Goal: Information Seeking & Learning: Learn about a topic

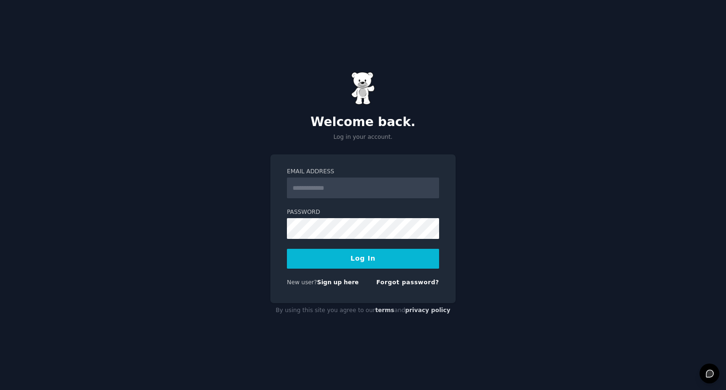
click at [329, 189] on input "Email Address" at bounding box center [363, 188] width 152 height 21
click at [327, 182] on input "Email Address" at bounding box center [363, 188] width 152 height 21
type input "**********"
click at [344, 192] on input "**********" at bounding box center [363, 188] width 152 height 21
click at [367, 265] on button "Log In" at bounding box center [363, 259] width 152 height 20
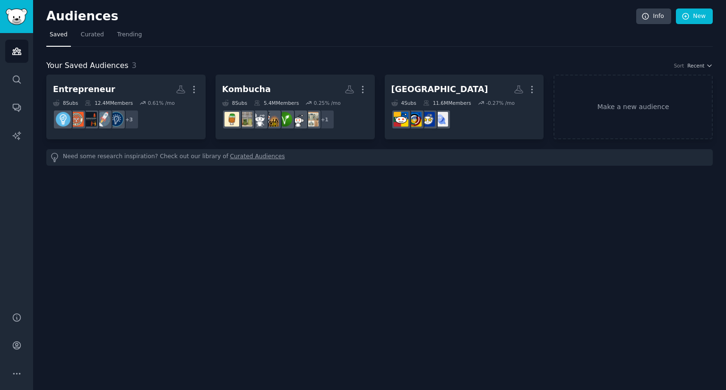
click at [240, 156] on link "Curated Audiences" at bounding box center [257, 158] width 55 height 10
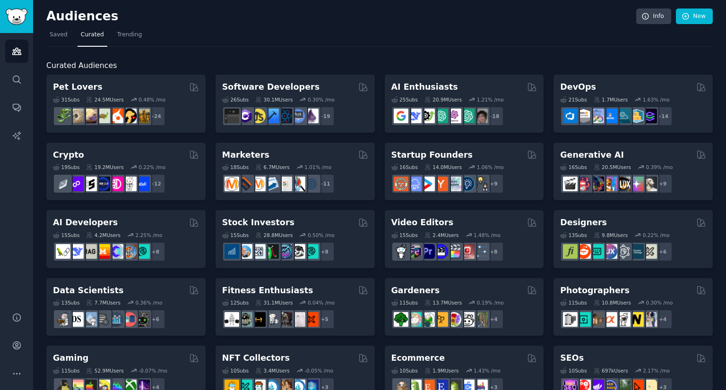
click at [515, 110] on div "+ 18" at bounding box center [464, 116] width 146 height 20
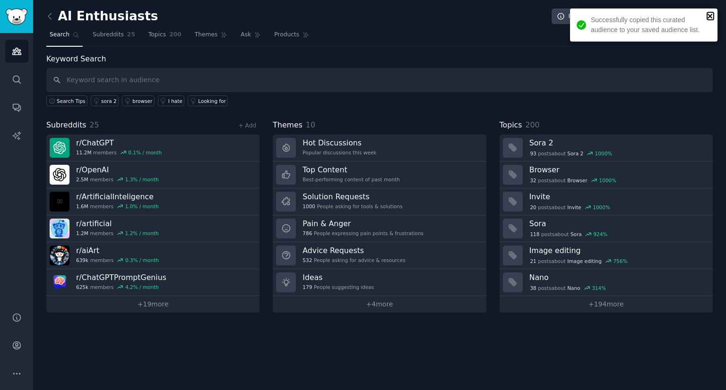
click at [707, 17] on icon "close" at bounding box center [710, 16] width 7 height 8
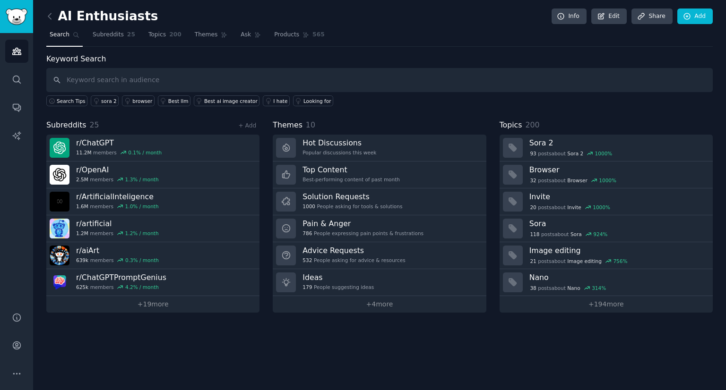
drag, startPoint x: 483, startPoint y: 65, endPoint x: 568, endPoint y: 233, distance: 188.5
click at [568, 233] on div "Keyword Search Search Tips sora 2 browser Best llm Best ai image creator I hate…" at bounding box center [379, 182] width 666 height 259
click at [116, 27] on link "Subreddits 25" at bounding box center [113, 36] width 49 height 19
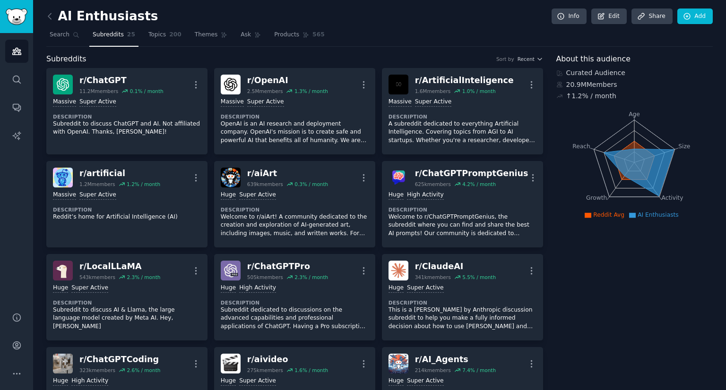
click at [51, 13] on icon at bounding box center [49, 16] width 3 height 6
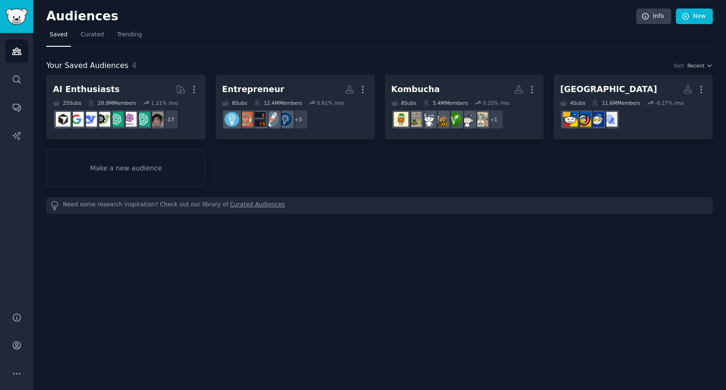
click at [97, 39] on link "Curated" at bounding box center [92, 36] width 30 height 19
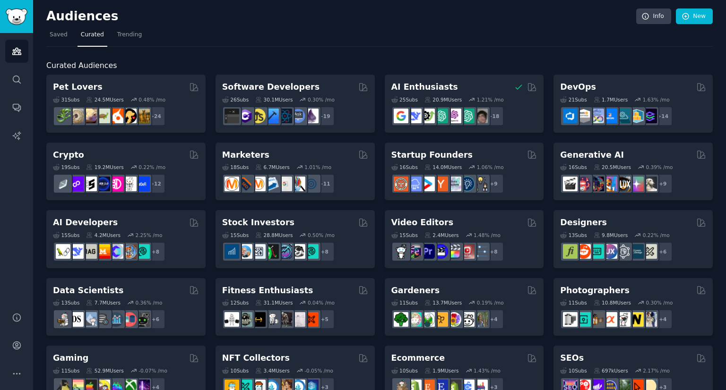
click at [129, 34] on span "Trending" at bounding box center [129, 35] width 25 height 9
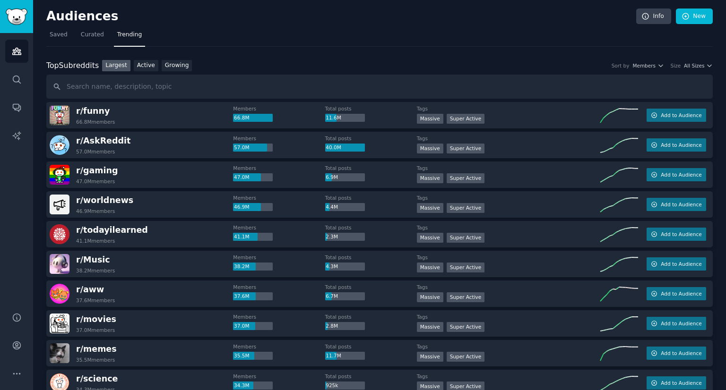
click at [73, 69] on div "Top Subreddits" at bounding box center [72, 66] width 52 height 12
click at [88, 33] on span "Curated" at bounding box center [92, 35] width 23 height 9
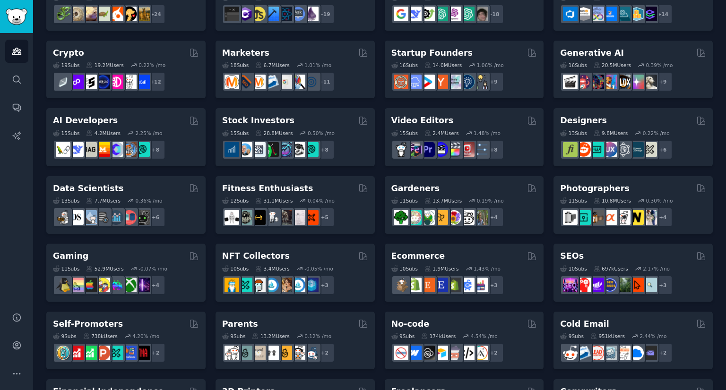
scroll to position [108, 0]
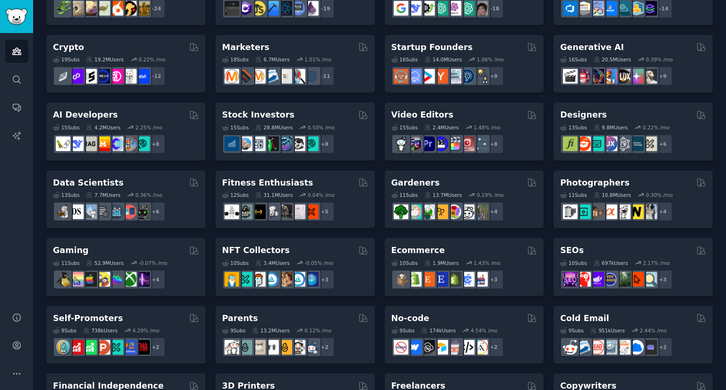
click at [496, 253] on div "Ecommerce Curated by GummySearch" at bounding box center [464, 251] width 146 height 12
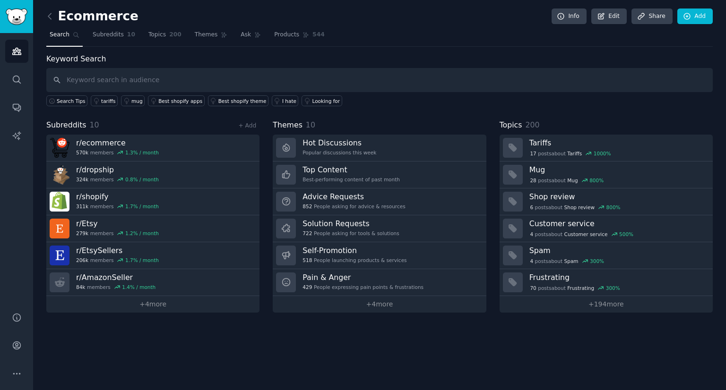
click at [167, 103] on div "Best shopify apps" at bounding box center [180, 101] width 44 height 7
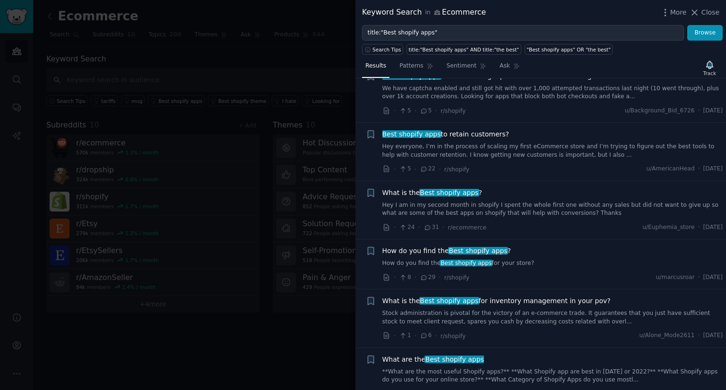
scroll to position [30, 0]
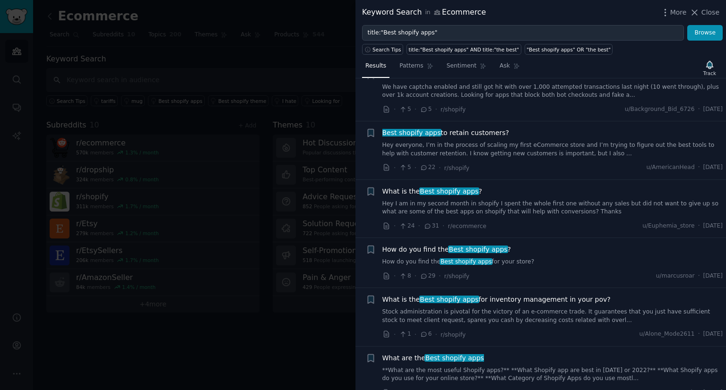
click at [440, 135] on span "Best shopify apps to retain customers?" at bounding box center [445, 133] width 127 height 10
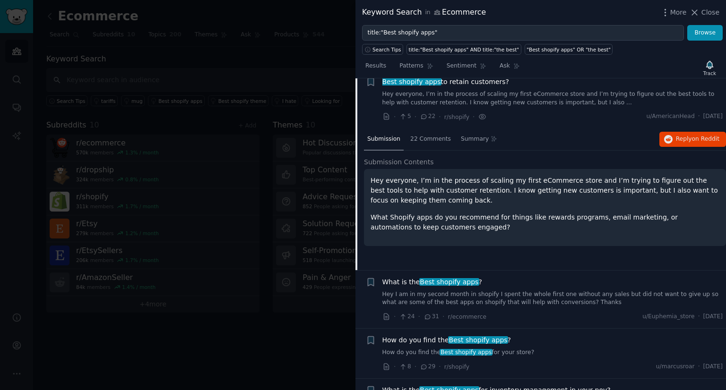
scroll to position [70, 0]
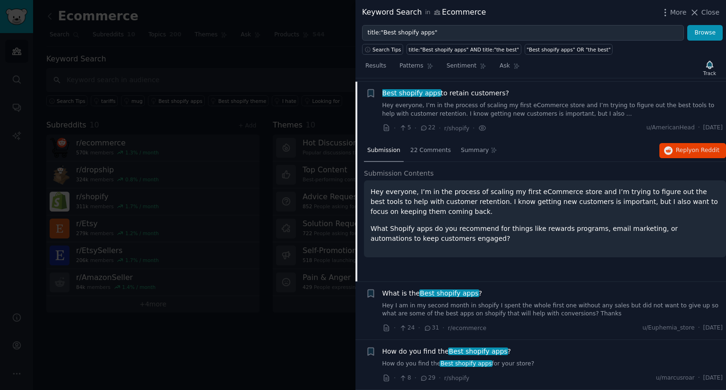
click at [458, 293] on span "Best shopify apps" at bounding box center [449, 294] width 60 height 8
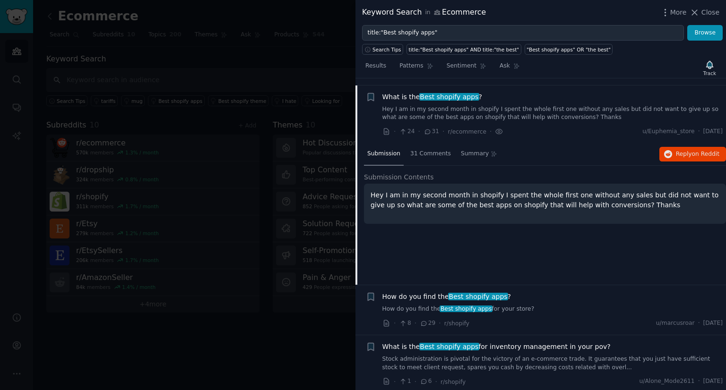
scroll to position [131, 0]
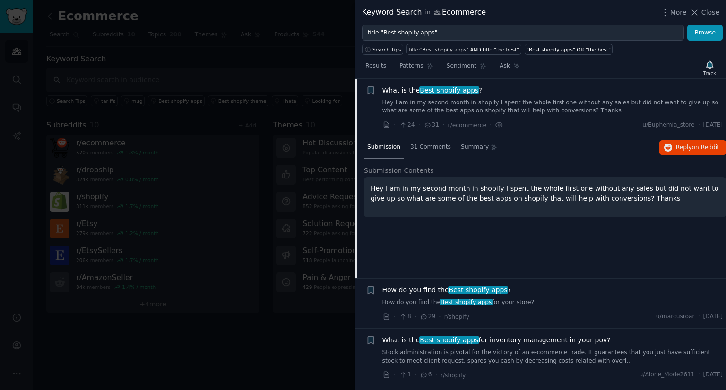
click at [422, 316] on icon at bounding box center [424, 317] width 9 height 7
click at [422, 318] on icon at bounding box center [424, 317] width 9 height 7
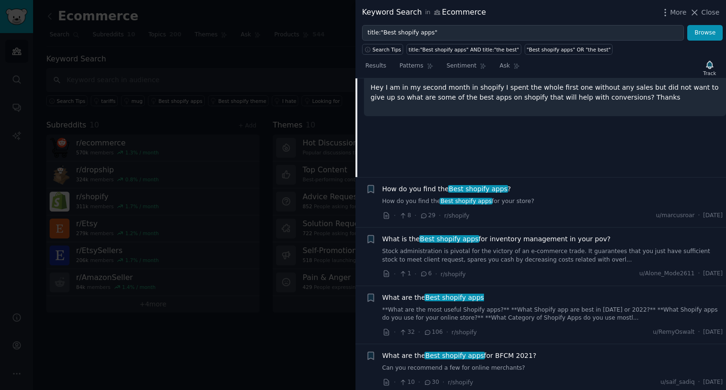
scroll to position [229, 0]
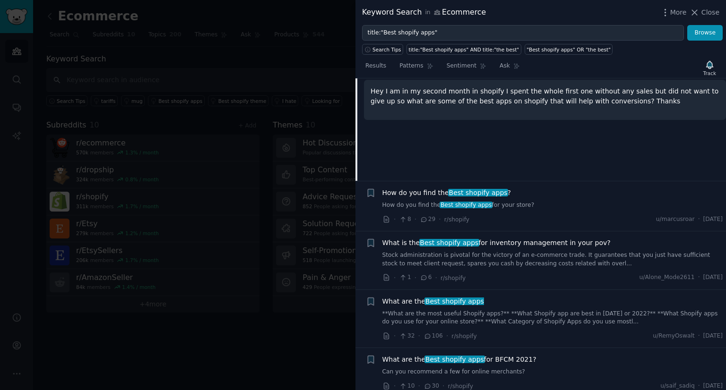
click at [423, 218] on icon at bounding box center [424, 219] width 5 height 4
click at [384, 218] on icon at bounding box center [386, 219] width 9 height 9
